Goal: Information Seeking & Learning: Learn about a topic

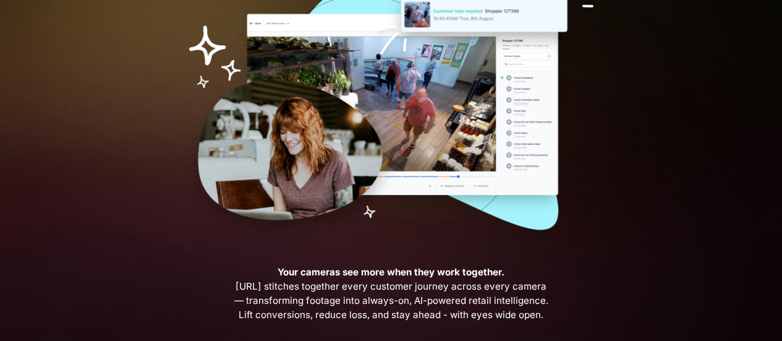
scroll to position [247, 0]
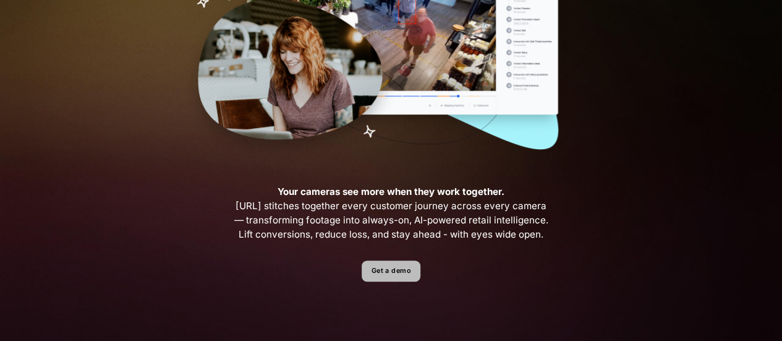
click at [392, 272] on link "Get a demo" at bounding box center [391, 271] width 59 height 22
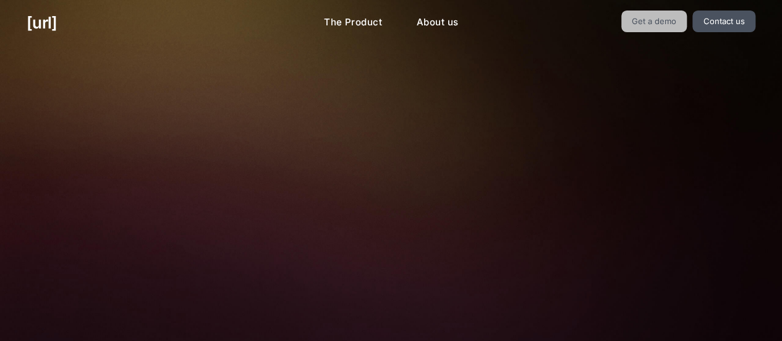
click at [653, 19] on link "Get a demo" at bounding box center [654, 22] width 66 height 22
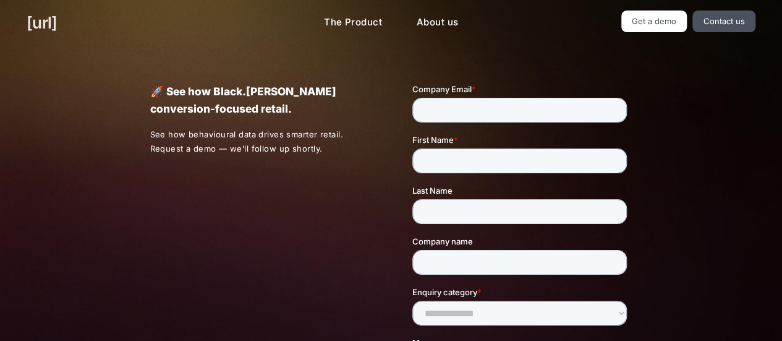
click at [27, 19] on link "[URL]" at bounding box center [42, 23] width 30 height 24
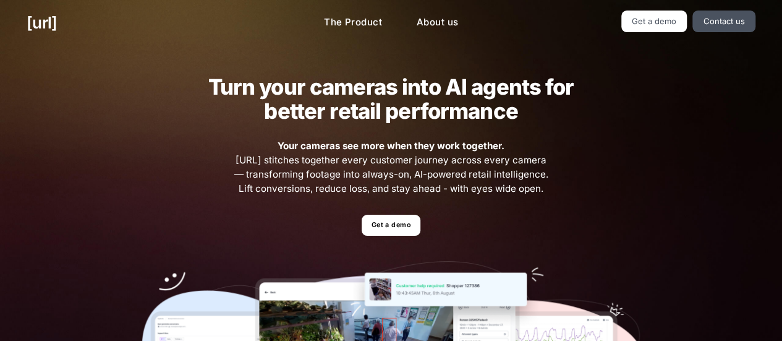
click at [98, 39] on div "[URL] The Product About us Get a demo Contact us" at bounding box center [391, 23] width 782 height 46
